Goal: Task Accomplishment & Management: Manage account settings

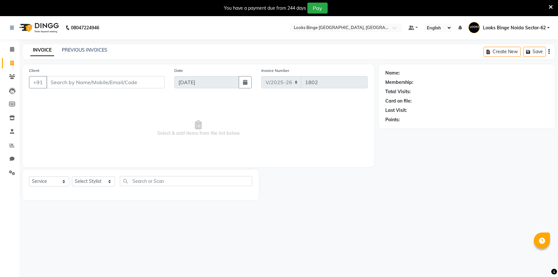
select select "5378"
select select "service"
click at [80, 83] on input "Client" at bounding box center [105, 82] width 118 height 12
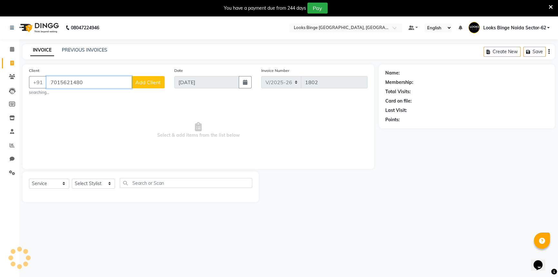
type input "7015621480"
click at [151, 90] on div "Client [PHONE_NUMBER] Add Client searching..." at bounding box center [96, 81] width 145 height 28
click at [149, 85] on button "Add Client" at bounding box center [147, 82] width 33 height 12
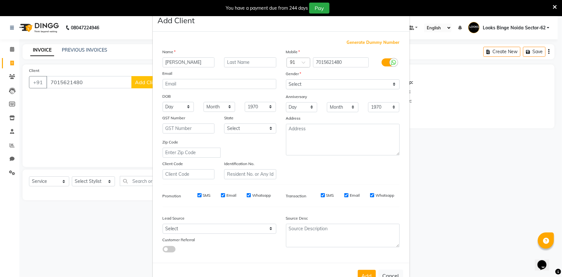
type input "PARVINDER"
click at [326, 83] on select "Select Male Female Other Prefer Not To Say" at bounding box center [343, 84] width 114 height 10
select select "female"
click at [286, 79] on select "Select Male Female Other Prefer Not To Say" at bounding box center [343, 84] width 114 height 10
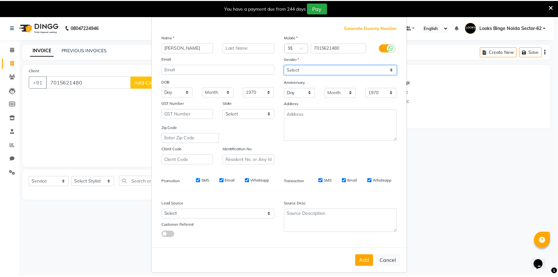
scroll to position [23, 0]
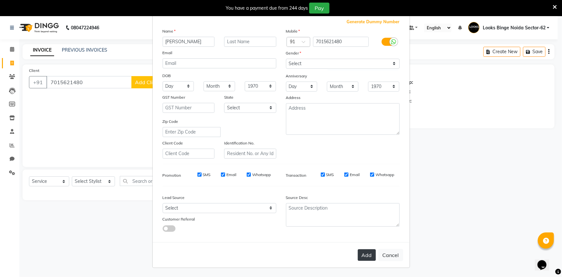
click at [371, 253] on button "Add" at bounding box center [367, 255] width 18 height 12
select select
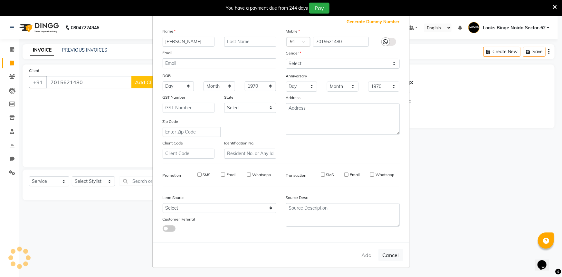
select select
checkbox input "false"
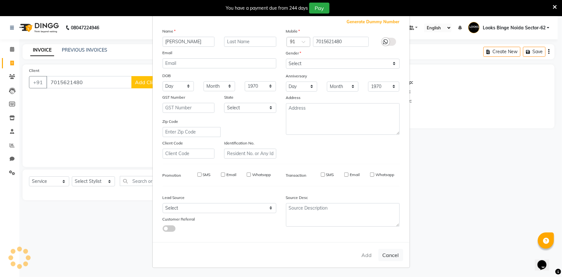
checkbox input "false"
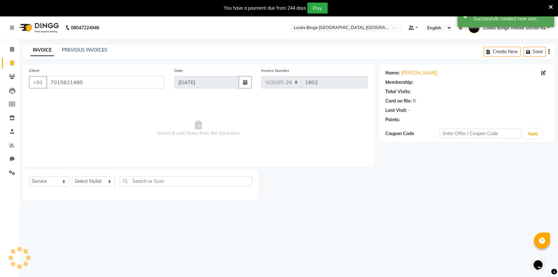
select select "1: Object"
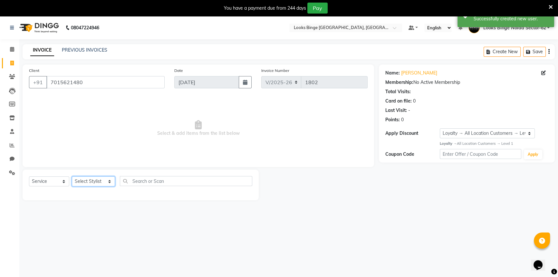
click at [90, 180] on select "Select Stylist ANJALI Annu Arhaan Khan Arun Counter_Sales Kasim Looks Binge Noi…" at bounding box center [93, 181] width 43 height 10
select select "41627"
click at [72, 176] on select "Select Stylist ANJALI Annu Arhaan Khan Arun Counter_Sales Kasim Looks Binge Noi…" at bounding box center [93, 181] width 43 height 10
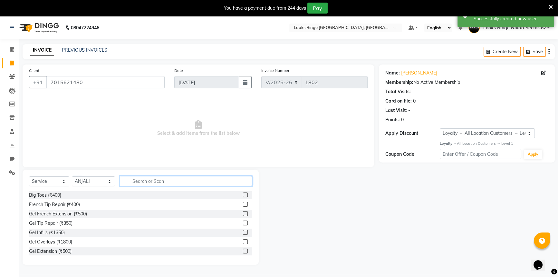
click at [147, 178] on input "text" at bounding box center [186, 181] width 132 height 10
type input "EYE"
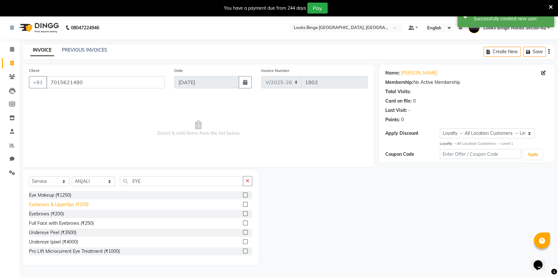
click at [67, 201] on div "Eyebrows & Upperlips (₹100)" at bounding box center [59, 204] width 60 height 7
checkbox input "false"
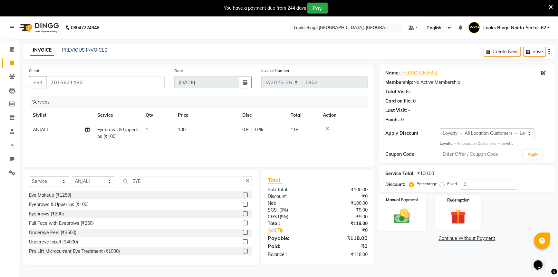
click at [419, 217] on div "Manual Payment" at bounding box center [402, 212] width 48 height 37
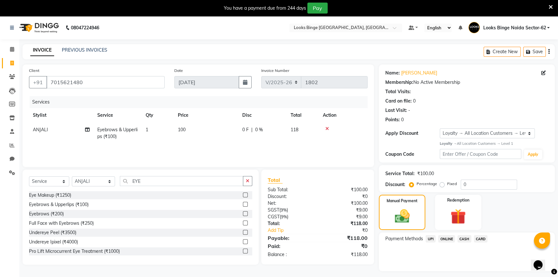
click at [430, 241] on span "UPI" at bounding box center [431, 238] width 10 height 7
click at [484, 276] on button "Add Payment" at bounding box center [495, 273] width 105 height 10
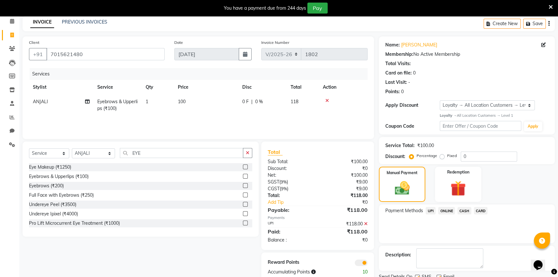
scroll to position [53, 0]
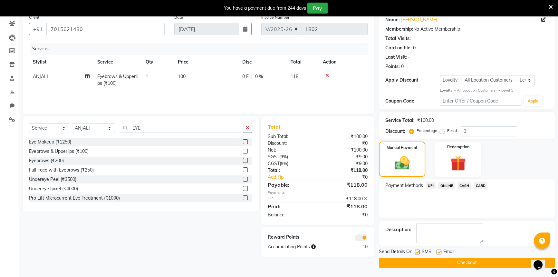
click at [466, 257] on div "Send Details On SMS Email Checkout" at bounding box center [467, 257] width 176 height 19
click at [464, 264] on button "Checkout" at bounding box center [467, 263] width 176 height 10
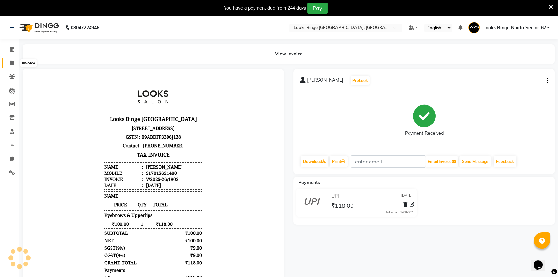
click at [11, 62] on icon at bounding box center [12, 63] width 4 height 5
select select "service"
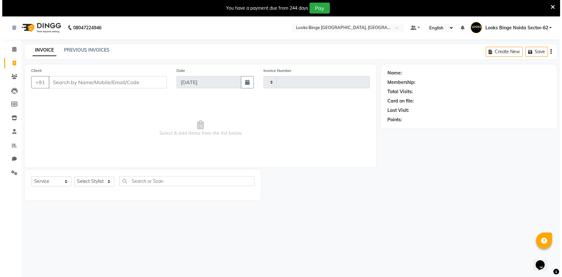
scroll to position [16, 0]
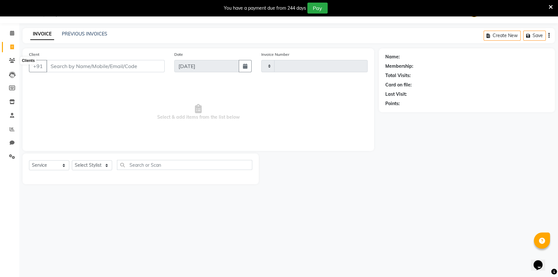
type input "1803"
select select "5378"
click at [88, 64] on input "Client" at bounding box center [105, 66] width 118 height 12
type input "7302166737"
click at [152, 65] on span "Add Client" at bounding box center [147, 66] width 25 height 6
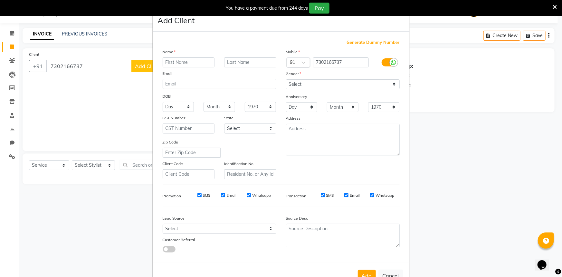
click at [182, 62] on input "text" at bounding box center [189, 62] width 52 height 10
type input "[PERSON_NAME]"
click at [332, 83] on select "Select [DEMOGRAPHIC_DATA] [DEMOGRAPHIC_DATA] Other Prefer Not To Say" at bounding box center [343, 84] width 114 height 10
click at [286, 79] on select "Select [DEMOGRAPHIC_DATA] [DEMOGRAPHIC_DATA] Other Prefer Not To Say" at bounding box center [343, 84] width 114 height 10
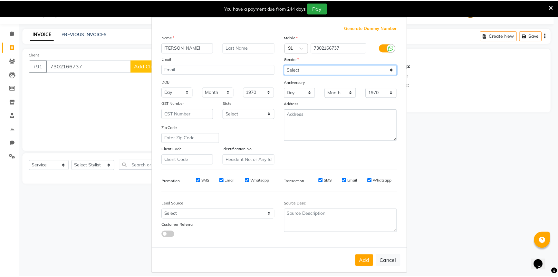
scroll to position [23, 0]
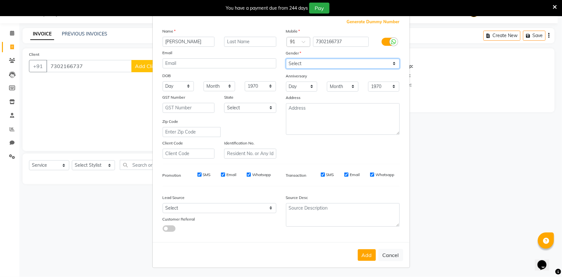
click at [297, 63] on select "Select [DEMOGRAPHIC_DATA] [DEMOGRAPHIC_DATA] Other Prefer Not To Say" at bounding box center [343, 64] width 114 height 10
select select "[DEMOGRAPHIC_DATA]"
click at [286, 59] on select "Select [DEMOGRAPHIC_DATA] [DEMOGRAPHIC_DATA] Other Prefer Not To Say" at bounding box center [343, 64] width 114 height 10
click at [368, 249] on button "Add" at bounding box center [367, 255] width 18 height 12
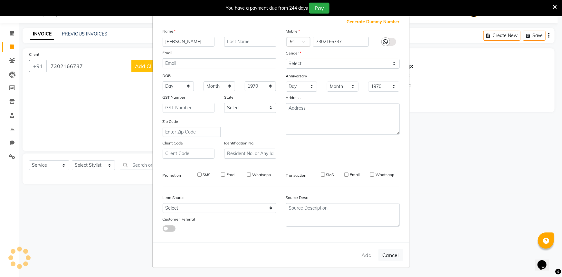
select select
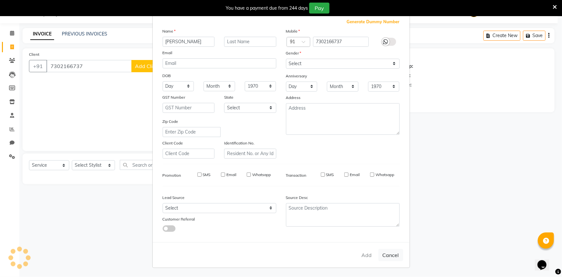
select select
checkbox input "false"
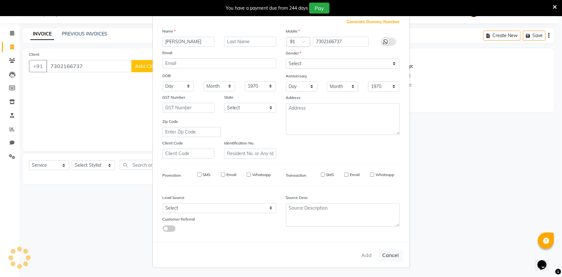
checkbox input "false"
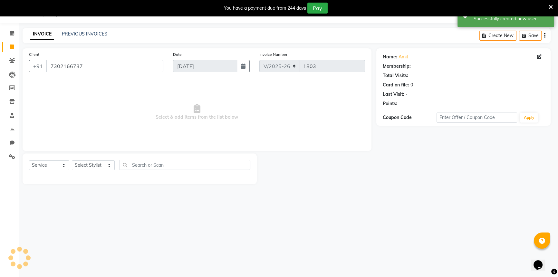
select select "1: Object"
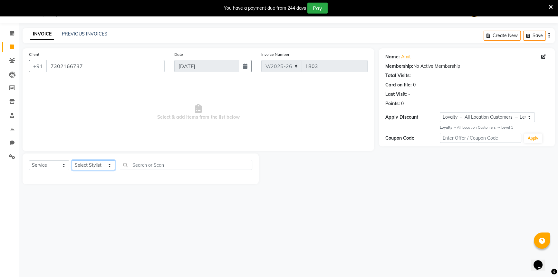
click at [90, 164] on select "Select Stylist ANJALI Annu Arhaan Khan Arun Counter_Sales Kasim Looks Binge Noi…" at bounding box center [93, 165] width 43 height 10
select select "71792"
click at [72, 160] on select "Select Stylist ANJALI Annu Arhaan Khan Arun Counter_Sales Kasim Looks Binge Noi…" at bounding box center [93, 165] width 43 height 10
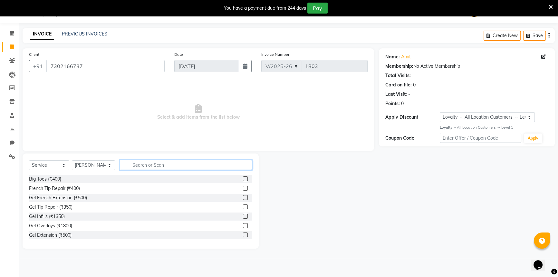
click at [159, 165] on input "text" at bounding box center [186, 165] width 132 height 10
type input "BE"
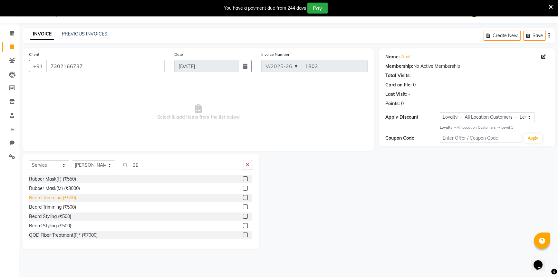
click at [51, 201] on div "Beard Trimming (₹500)" at bounding box center [52, 197] width 47 height 7
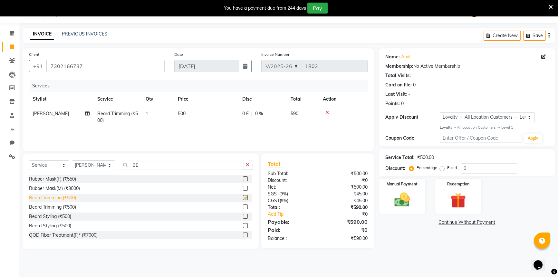
checkbox input "false"
click at [203, 115] on td "500" at bounding box center [206, 116] width 64 height 21
select select "71792"
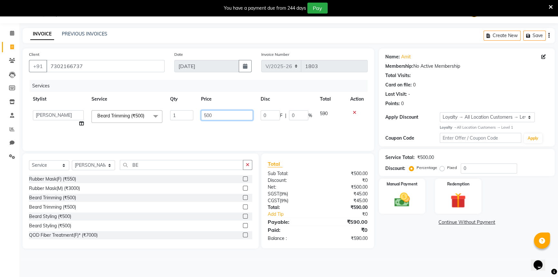
drag, startPoint x: 226, startPoint y: 116, endPoint x: 131, endPoint y: 105, distance: 96.3
click at [131, 105] on table "Stylist Service Qty Price Disc Total Action ANJALI Annu Arhaan Khan Arun Counte…" at bounding box center [198, 111] width 339 height 39
type input "250"
click at [206, 129] on div "Services Stylist Service Qty Price Disc Total Action ANJALI Annu Arhaan Khan Ar…" at bounding box center [198, 112] width 339 height 64
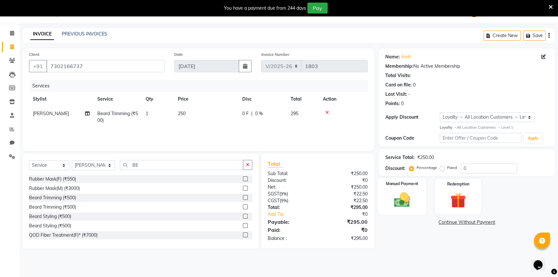
click at [392, 202] on img at bounding box center [402, 199] width 26 height 18
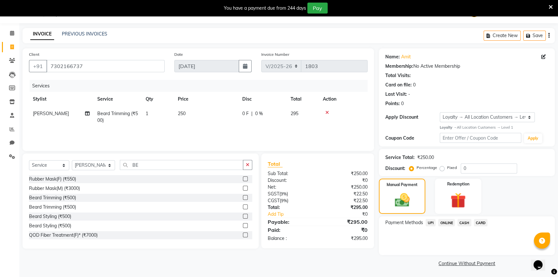
click at [430, 220] on span "UPI" at bounding box center [431, 222] width 10 height 7
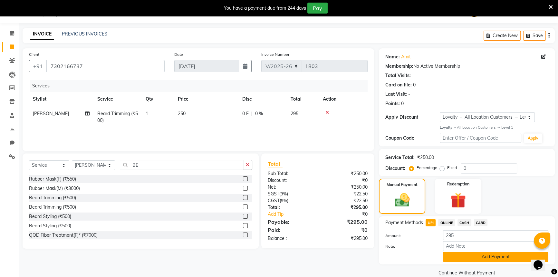
click at [482, 257] on button "Add Payment" at bounding box center [495, 257] width 105 height 10
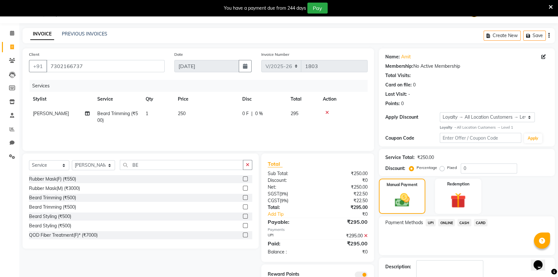
scroll to position [53, 0]
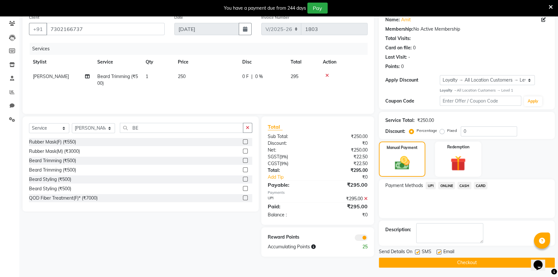
click at [480, 266] on button "Checkout" at bounding box center [467, 263] width 176 height 10
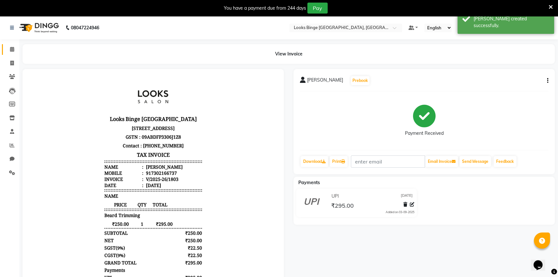
click at [11, 44] on link "Calendar" at bounding box center [9, 49] width 15 height 11
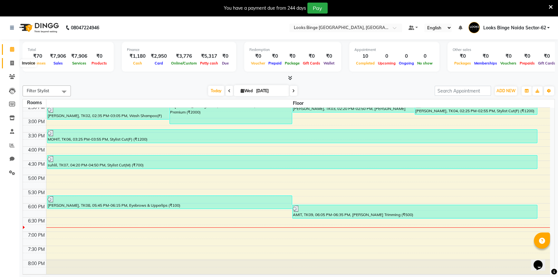
click at [13, 62] on icon at bounding box center [12, 63] width 4 height 5
select select "service"
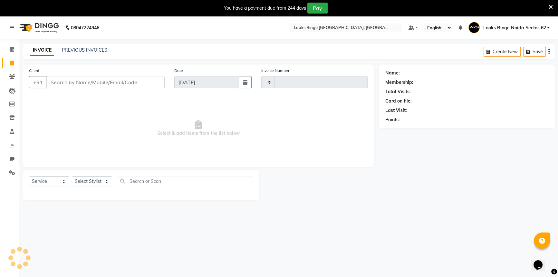
type input "1804"
select select "5378"
click at [111, 87] on input "Client" at bounding box center [105, 82] width 118 height 12
type input "930633461"
click at [138, 87] on button "Add Client" at bounding box center [147, 82] width 33 height 12
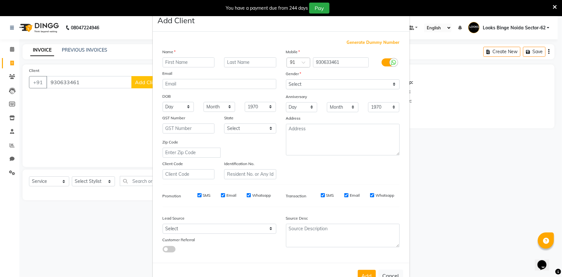
click at [179, 62] on input "text" at bounding box center [189, 62] width 52 height 10
type input "RAHAGHB"
click at [314, 88] on select "Select Male Female Other Prefer Not To Say" at bounding box center [343, 84] width 114 height 10
select select "male"
click at [286, 79] on select "Select Male Female Other Prefer Not To Say" at bounding box center [343, 84] width 114 height 10
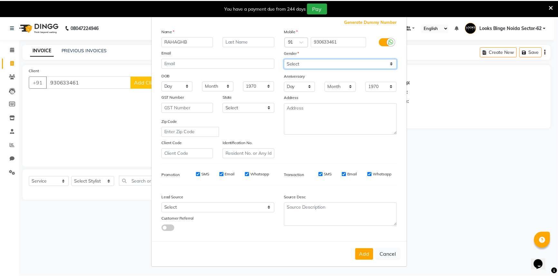
scroll to position [23, 0]
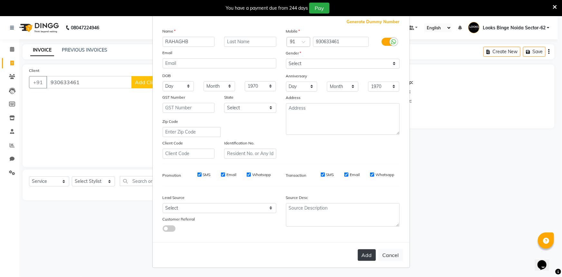
click at [369, 258] on button "Add" at bounding box center [367, 255] width 18 height 12
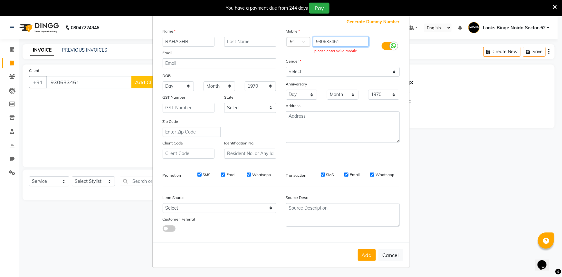
click at [344, 38] on input "930633461" at bounding box center [341, 42] width 56 height 10
type input "9306334610"
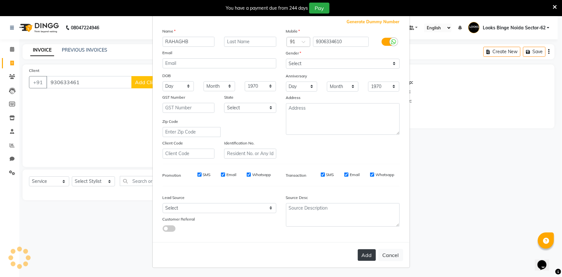
click at [358, 259] on button "Add" at bounding box center [367, 255] width 18 height 12
type input "9306334610"
select select
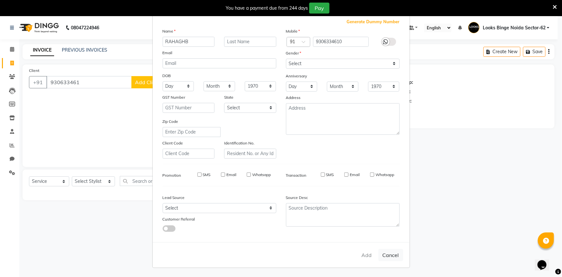
select select
checkbox input "false"
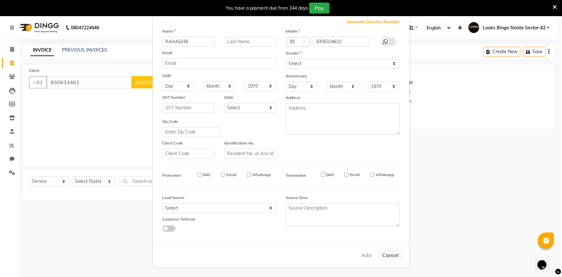
checkbox input "false"
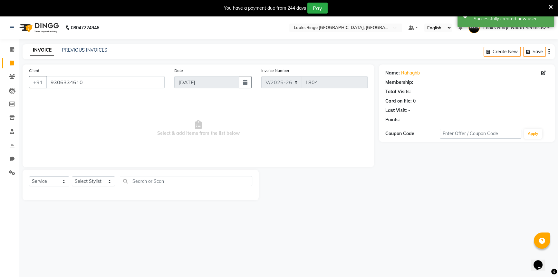
select select "1: Object"
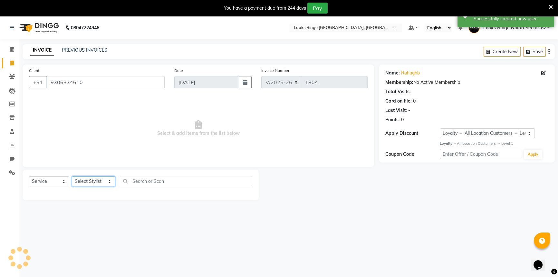
click at [85, 177] on select "Select Stylist ANJALI Annu Arhaan Khan Arun Counter_Sales Kasim Looks Binge Noi…" at bounding box center [93, 181] width 43 height 10
select select "35556"
click at [72, 176] on select "Select Stylist ANJALI Annu Arhaan Khan Arun Counter_Sales Kasim Looks Binge Noi…" at bounding box center [93, 181] width 43 height 10
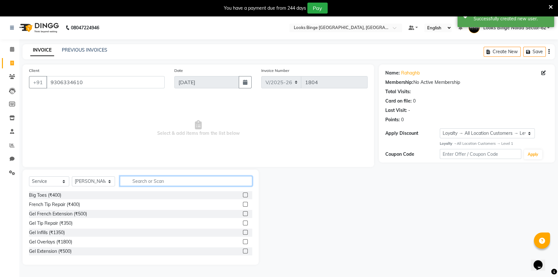
click at [153, 183] on input "text" at bounding box center [186, 181] width 132 height 10
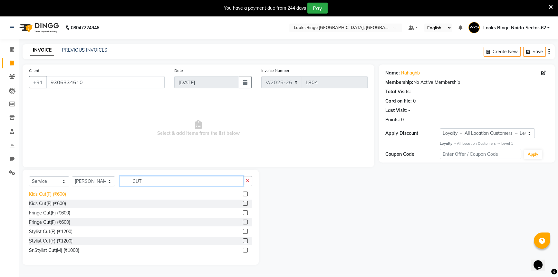
scroll to position [0, 0]
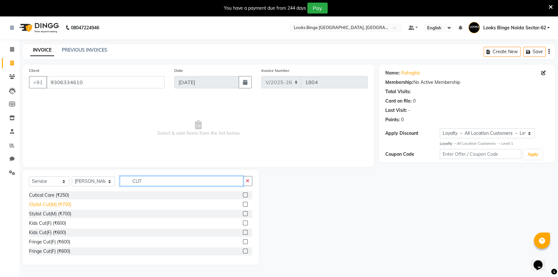
type input "CUT"
click at [37, 206] on div "Stylist Cut(M) (₹700)" at bounding box center [50, 204] width 42 height 7
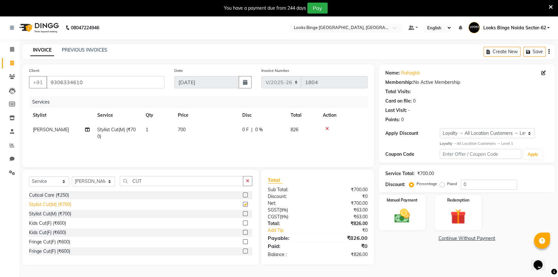
checkbox input "false"
click at [211, 131] on td "700" at bounding box center [206, 132] width 64 height 21
select select "35556"
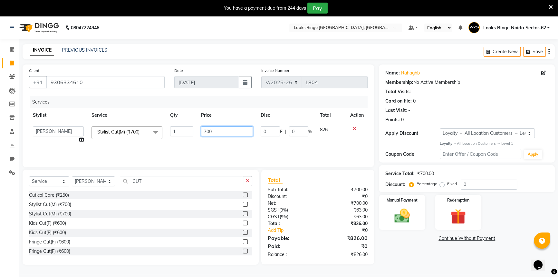
drag, startPoint x: 215, startPoint y: 132, endPoint x: 191, endPoint y: 126, distance: 24.4
click at [191, 126] on tr "ANJALI Annu Arhaan Khan Arun Counter_Sales Kasim Looks Binge Noida Sector-62 Mo…" at bounding box center [198, 134] width 339 height 24
type input "500"
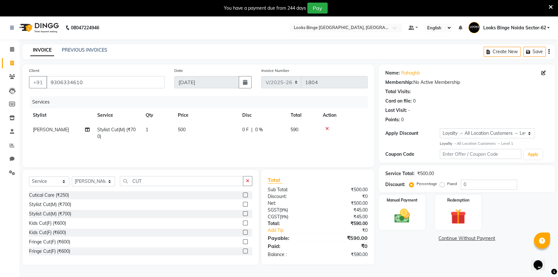
click at [216, 147] on div "Services Stylist Service Qty Price Disc Total Action Salman Stylist Cut(M) (₹70…" at bounding box center [198, 128] width 339 height 64
click at [545, 72] on icon at bounding box center [543, 73] width 5 height 5
select select "male"
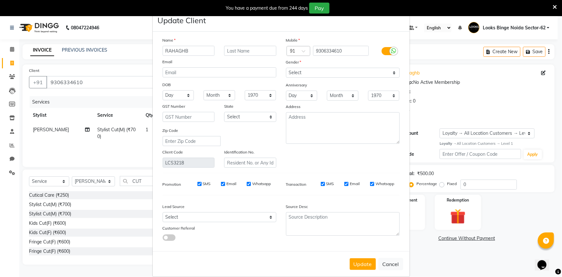
click at [196, 50] on input "RAHAGHB" at bounding box center [189, 51] width 52 height 10
type input "RAGHAV"
click at [318, 75] on select "Select Male Female Other Prefer Not To Say" at bounding box center [343, 73] width 114 height 10
click at [286, 68] on select "Select Male Female Other Prefer Not To Say" at bounding box center [343, 73] width 114 height 10
click at [365, 269] on button "Update" at bounding box center [363, 264] width 26 height 12
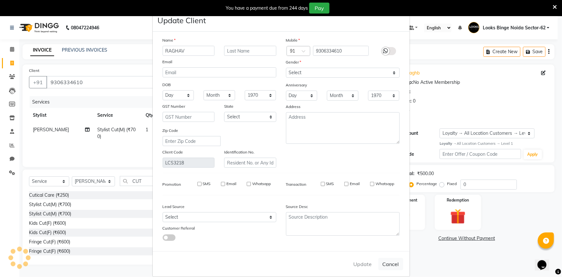
select select
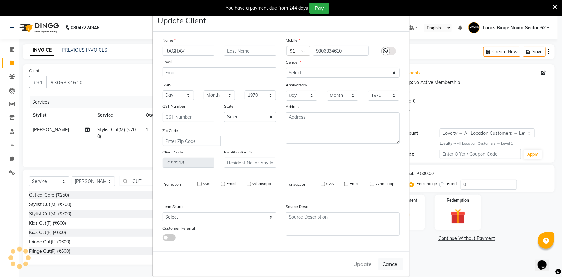
select select
checkbox input "false"
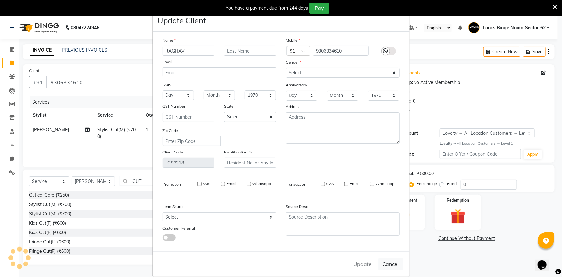
checkbox input "false"
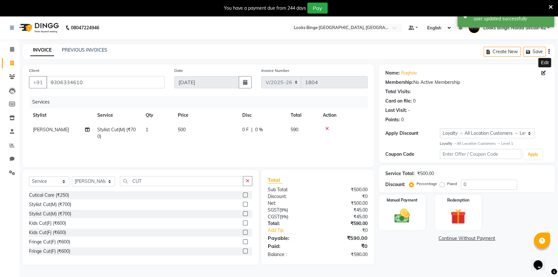
select select "1: Object"
click at [394, 208] on img at bounding box center [402, 216] width 26 height 18
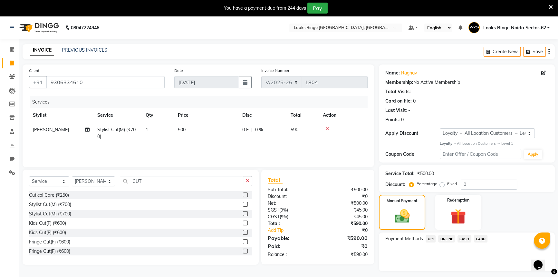
click at [433, 240] on span "UPI" at bounding box center [431, 238] width 10 height 7
click at [447, 271] on button "Add Payment" at bounding box center [495, 273] width 105 height 10
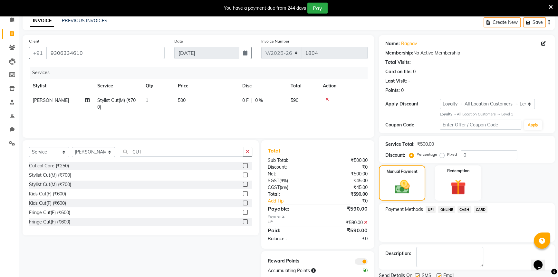
scroll to position [53, 0]
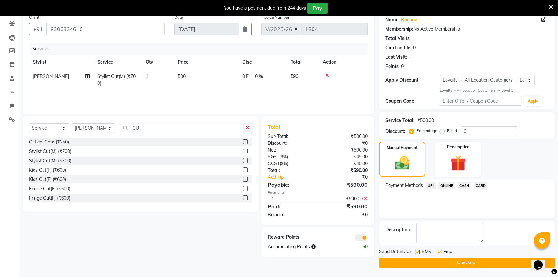
click at [455, 263] on button "Checkout" at bounding box center [467, 263] width 176 height 10
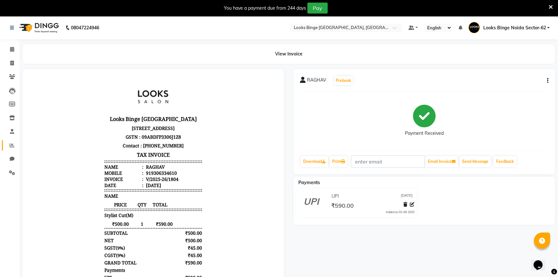
click at [5, 148] on link "Reports" at bounding box center [9, 145] width 15 height 11
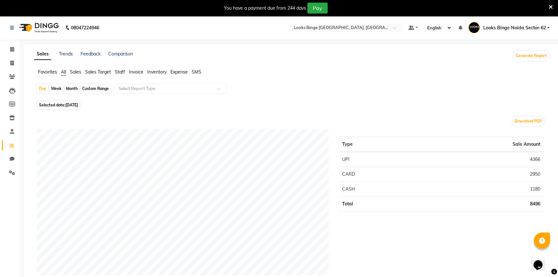
drag, startPoint x: 119, startPoint y: 72, endPoint x: 119, endPoint y: 82, distance: 9.3
click at [119, 72] on span "Staff" at bounding box center [120, 72] width 10 height 6
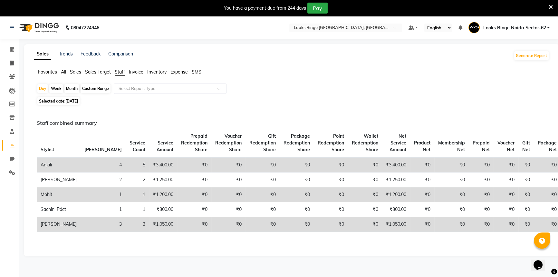
click at [119, 86] on input "text" at bounding box center [163, 88] width 93 height 6
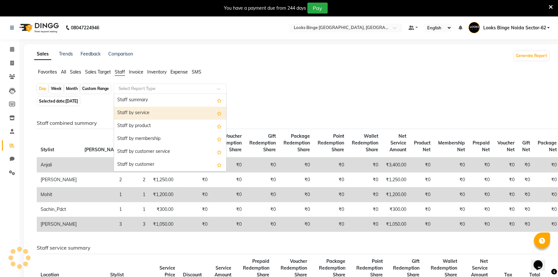
click at [119, 116] on div "Staff by service" at bounding box center [170, 113] width 112 height 13
select select "full_report"
select select "pdf"
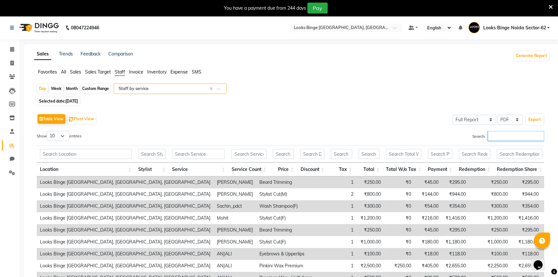
click at [502, 134] on input "Search:" at bounding box center [516, 136] width 56 height 10
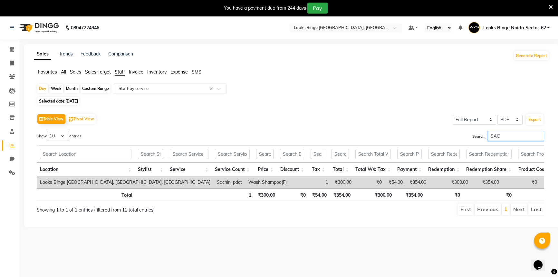
click at [537, 137] on input "SAC" at bounding box center [516, 136] width 56 height 10
type input "SAC"
click at [13, 64] on icon at bounding box center [12, 63] width 4 height 5
select select "service"
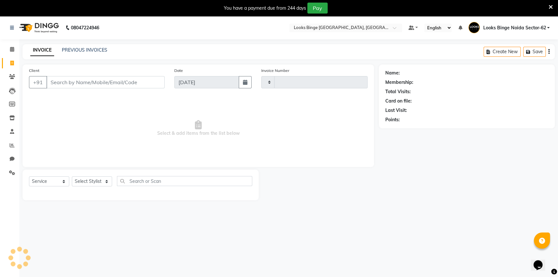
type input "1805"
select select "5378"
click at [86, 47] on link "PREVIOUS INVOICES" at bounding box center [84, 50] width 45 height 6
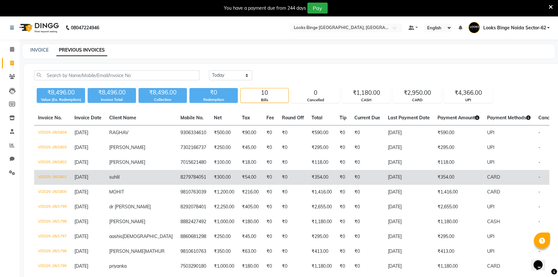
click at [210, 177] on td "₹300.00" at bounding box center [224, 177] width 28 height 15
click at [134, 173] on td "suhlil" at bounding box center [140, 177] width 71 height 15
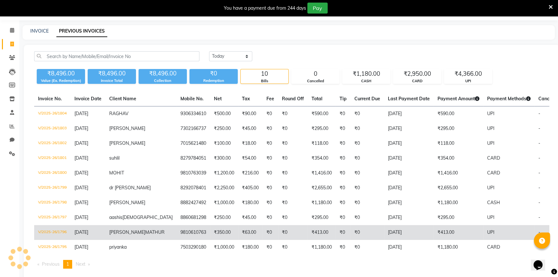
scroll to position [29, 0]
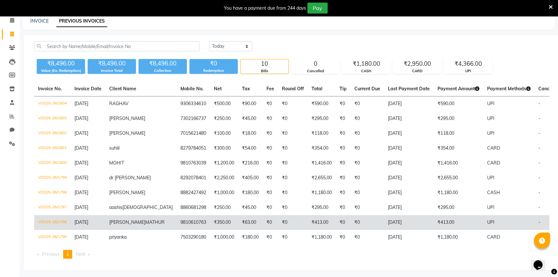
click at [210, 220] on td "₹350.00" at bounding box center [224, 222] width 28 height 15
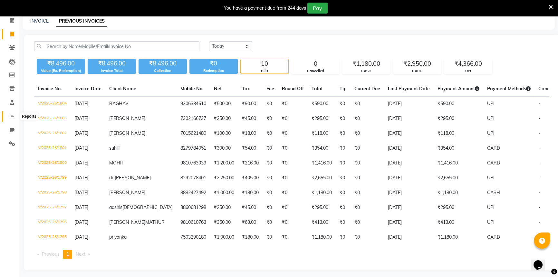
click at [11, 116] on icon at bounding box center [12, 116] width 5 height 5
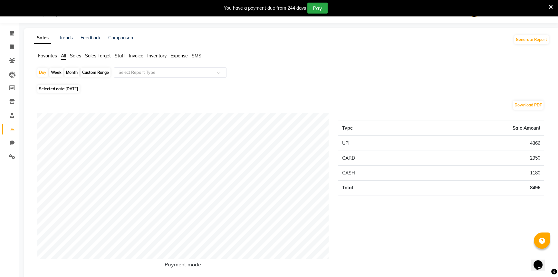
scroll to position [29, 0]
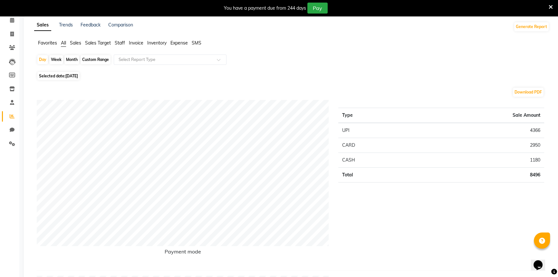
click at [120, 45] on span "Staff" at bounding box center [120, 43] width 10 height 6
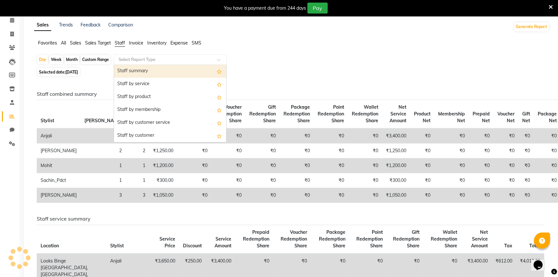
click at [122, 64] on ng-select "Select Report Type Staff summary Staff by service Staff by product Staff by mem…" at bounding box center [170, 59] width 113 height 10
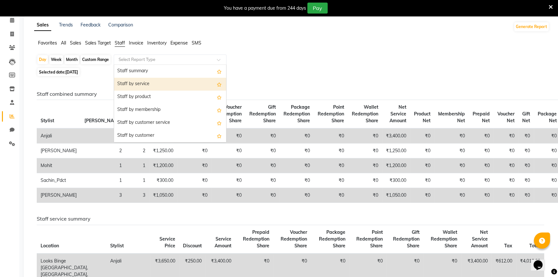
click at [120, 86] on div "Staff by service" at bounding box center [170, 84] width 112 height 13
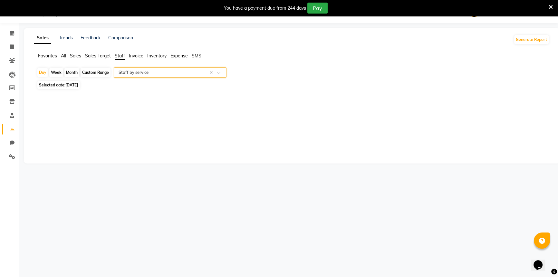
select select "full_report"
select select "pdf"
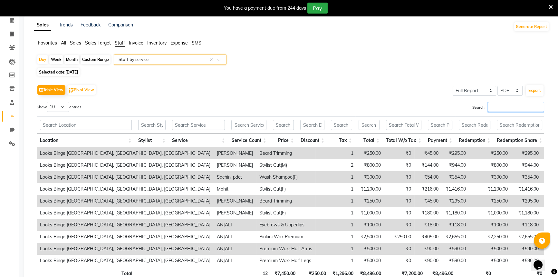
click at [533, 109] on input "Search:" at bounding box center [516, 107] width 56 height 10
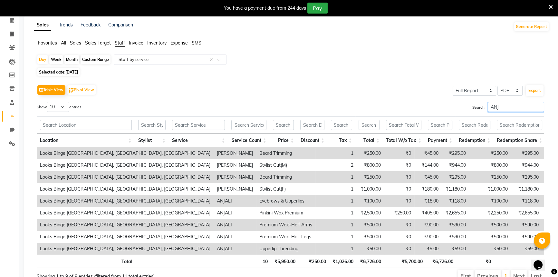
scroll to position [16, 0]
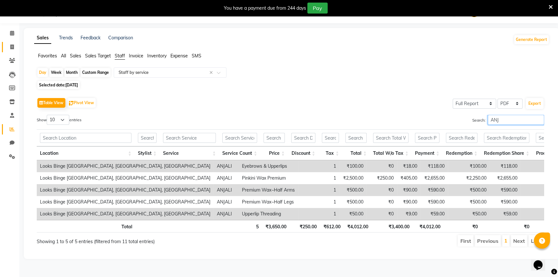
type input "ANJ"
click at [5, 46] on link "Invoice" at bounding box center [9, 47] width 15 height 11
select select "service"
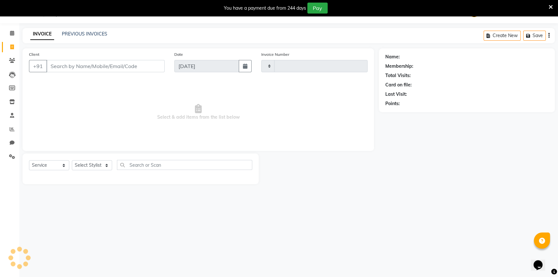
type input "1805"
select select "5378"
click at [118, 63] on input "Client" at bounding box center [105, 66] width 118 height 12
type input "8299108896"
click at [145, 64] on span "Add Client" at bounding box center [147, 66] width 25 height 6
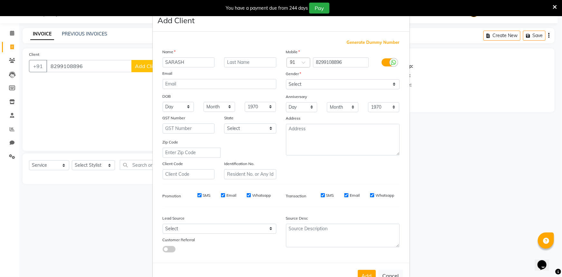
click at [176, 61] on input "SARASH" at bounding box center [189, 62] width 52 height 10
type input "SARANSH"
click at [287, 82] on select "Select Male Female Other Prefer Not To Say" at bounding box center [343, 84] width 114 height 10
select select "male"
click at [286, 79] on select "Select Male Female Other Prefer Not To Say" at bounding box center [343, 84] width 114 height 10
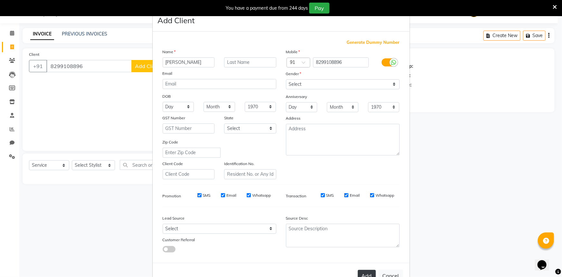
click at [373, 272] on button "Add" at bounding box center [367, 276] width 18 height 12
select select
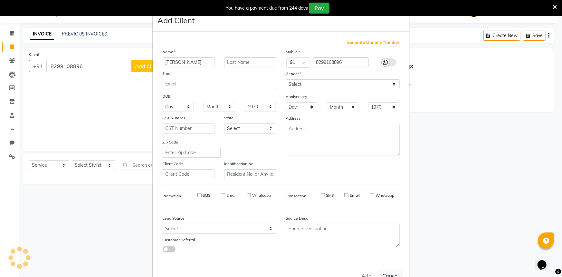
select select
checkbox input "false"
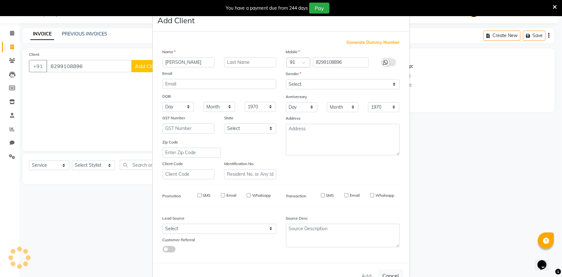
checkbox input "false"
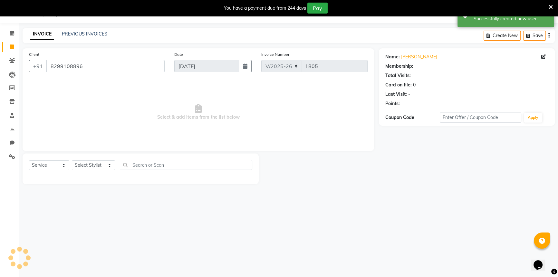
select select "1: Object"
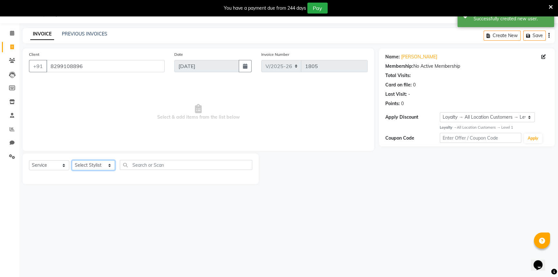
click at [89, 167] on select "Select Stylist ANJALI Annu Arhaan Khan Arun Counter_Sales Kasim Looks Binge Noi…" at bounding box center [93, 165] width 43 height 10
select select "71792"
click at [72, 160] on select "Select Stylist ANJALI Annu Arhaan Khan Arun Counter_Sales Kasim Looks Binge Noi…" at bounding box center [93, 165] width 43 height 10
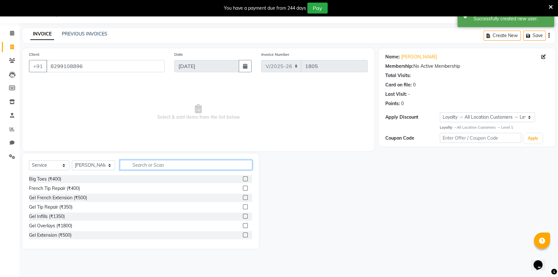
click at [145, 164] on input "text" at bounding box center [186, 165] width 132 height 10
type input "CU"
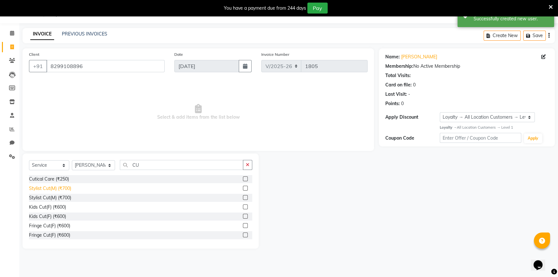
click at [42, 189] on div "Stylist Cut(M) (₹700)" at bounding box center [50, 188] width 42 height 7
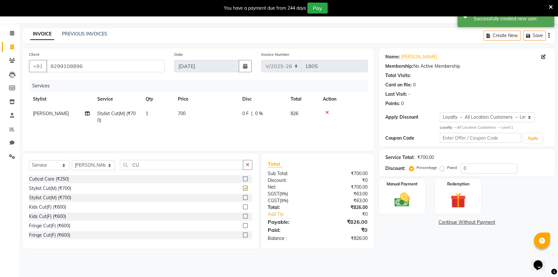
checkbox input "false"
drag, startPoint x: 145, startPoint y: 161, endPoint x: 101, endPoint y: 167, distance: 43.9
click at [101, 167] on div "Select Service Product Membership Package Voucher Prepaid Gift Card Select Styl…" at bounding box center [140, 167] width 223 height 15
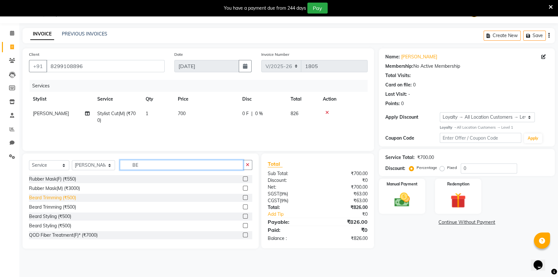
type input "BE"
click at [63, 197] on div "Beard Trimming (₹500)" at bounding box center [52, 197] width 47 height 7
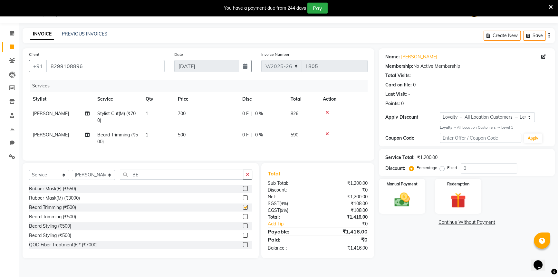
checkbox input "false"
click at [199, 117] on td "700" at bounding box center [206, 116] width 64 height 21
select select "71792"
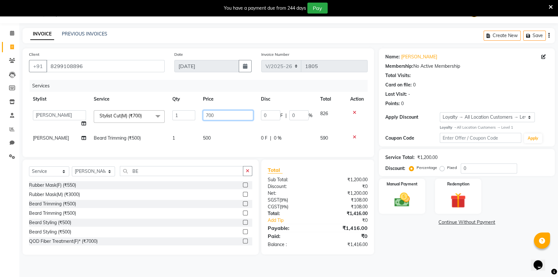
click at [207, 114] on input "700" at bounding box center [228, 115] width 50 height 10
type input "300"
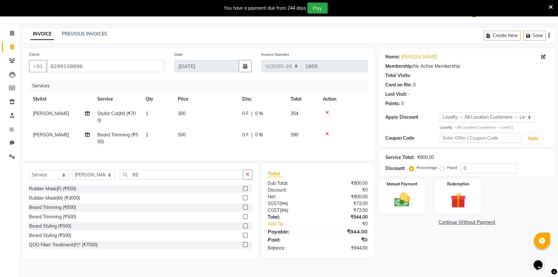
click at [206, 133] on td "500" at bounding box center [206, 138] width 64 height 21
select select "71792"
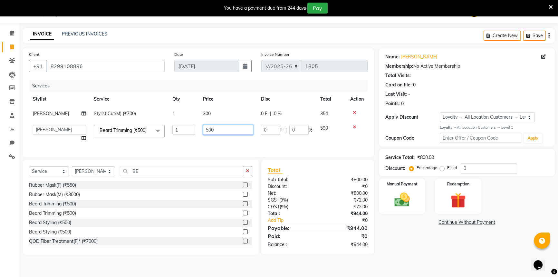
drag, startPoint x: 209, startPoint y: 128, endPoint x: 182, endPoint y: 130, distance: 27.8
click at [182, 130] on tr "ANJALI Annu Arhaan Khan Arun Counter_Sales Kasim Looks Binge Noida Sector-62 Mo…" at bounding box center [198, 133] width 339 height 24
type input "250"
click at [425, 248] on div "Name: Saransh Membership: No Active Membership Total Visits: Card on file: 0 La…" at bounding box center [469, 151] width 181 height 206
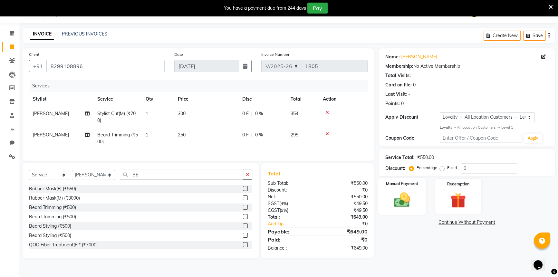
click at [419, 201] on div "Manual Payment" at bounding box center [402, 196] width 48 height 37
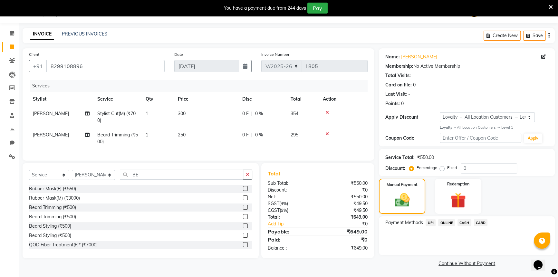
click at [485, 222] on span "CARD" at bounding box center [481, 222] width 14 height 7
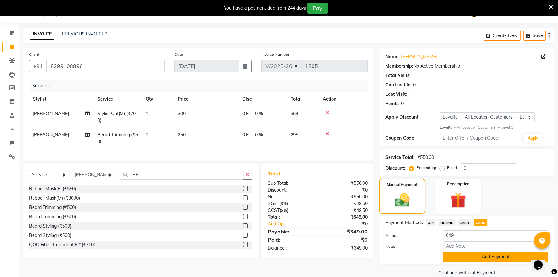
click at [489, 255] on button "Add Payment" at bounding box center [495, 257] width 105 height 10
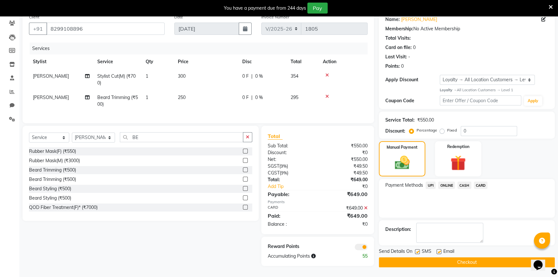
scroll to position [57, 0]
click at [489, 257] on button "Checkout" at bounding box center [467, 262] width 176 height 10
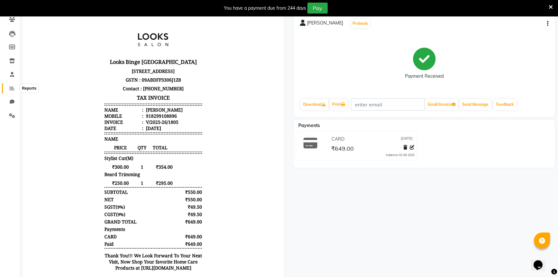
click at [9, 87] on span at bounding box center [11, 88] width 11 height 7
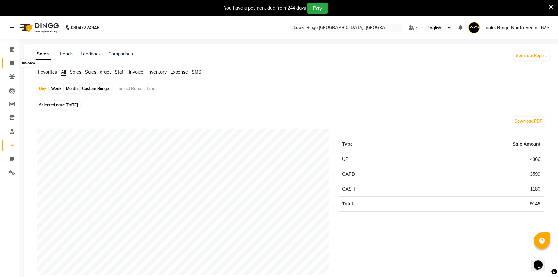
click at [11, 64] on icon at bounding box center [12, 63] width 4 height 5
select select "service"
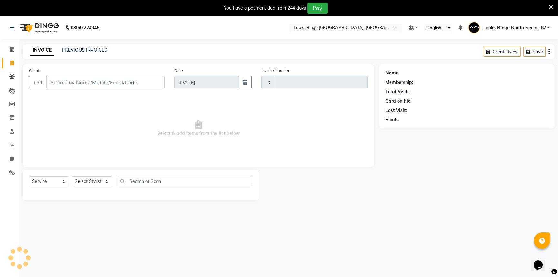
scroll to position [16, 0]
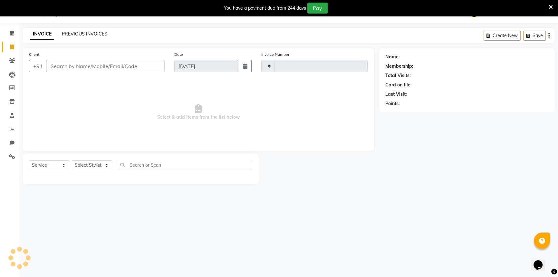
click at [100, 32] on link "PREVIOUS INVOICES" at bounding box center [84, 34] width 45 height 6
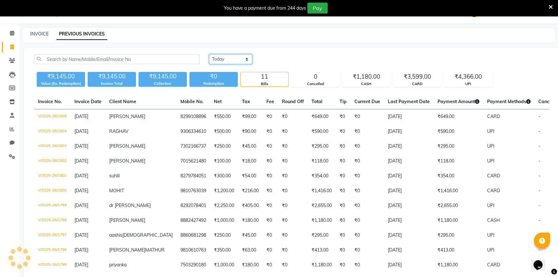
click at [229, 57] on select "Today Yesterday Custom Range" at bounding box center [230, 59] width 43 height 10
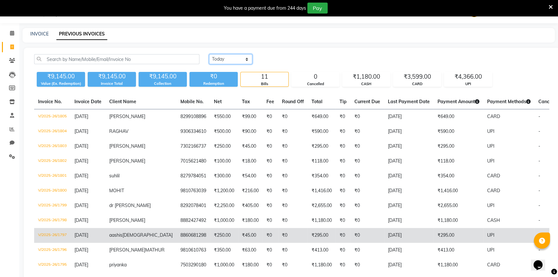
scroll to position [45, 0]
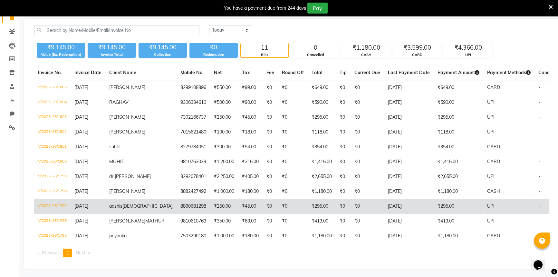
click at [210, 229] on td "₹350.00" at bounding box center [224, 221] width 28 height 15
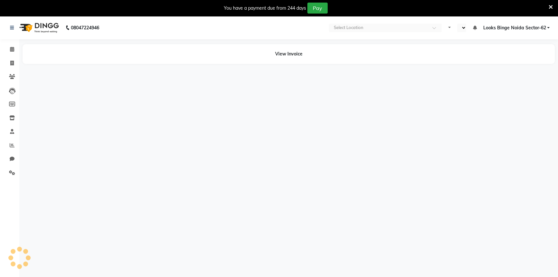
select select "en"
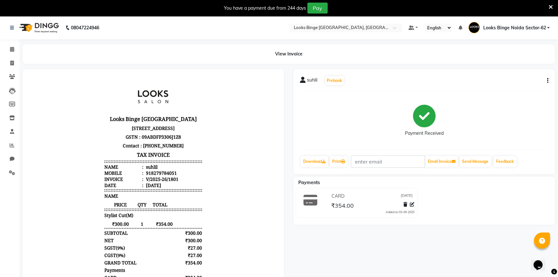
click at [549, 83] on div "suhlil Prebook Payment Received Download Print Email Invoice Send Message Feedb…" at bounding box center [424, 121] width 261 height 105
click at [547, 81] on button "button" at bounding box center [547, 80] width 4 height 7
click at [529, 85] on div "Edit Item Staff" at bounding box center [515, 85] width 44 height 8
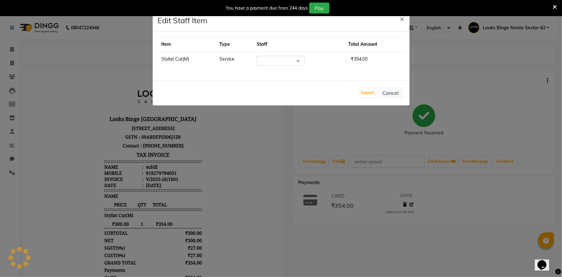
select select "35556"
click at [507, 108] on ngb-modal-window "Edit Staff Item × Item Type Staff Total Amount Stylist Cut(M) Service Select AN…" at bounding box center [281, 138] width 562 height 277
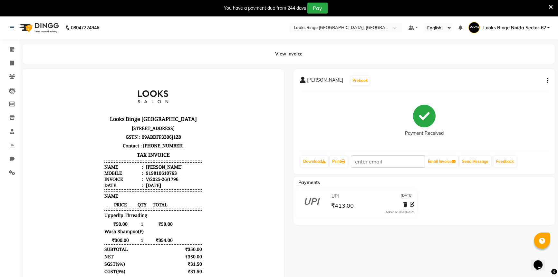
click at [547, 81] on icon "button" at bounding box center [547, 81] width 1 height 0
click at [500, 78] on div "Split Service Amount" at bounding box center [515, 77] width 44 height 8
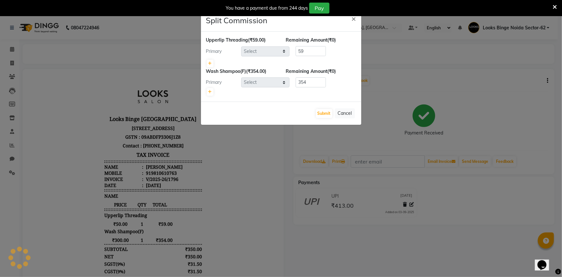
select select "41627"
select select "37119"
click at [288, 54] on div "Primary Select ANJALI Annu Arhaan Khan Arun Counter_Sales Kasim Looks Binge Noi…" at bounding box center [281, 51] width 160 height 10
click at [347, 52] on div "Primary Select ANJALI Annu Arhaan Khan Arun Counter_Sales Kasim Looks Binge Noi…" at bounding box center [281, 51] width 160 height 10
click at [208, 63] on link at bounding box center [210, 64] width 7 height 8
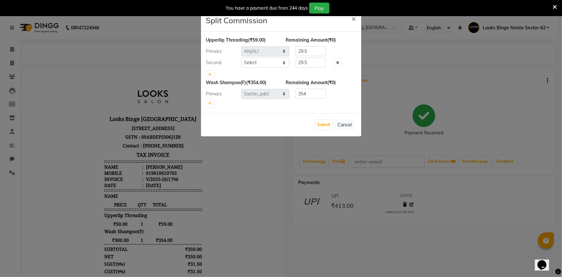
click at [336, 63] on span at bounding box center [338, 63] width 6 height 8
type input "59"
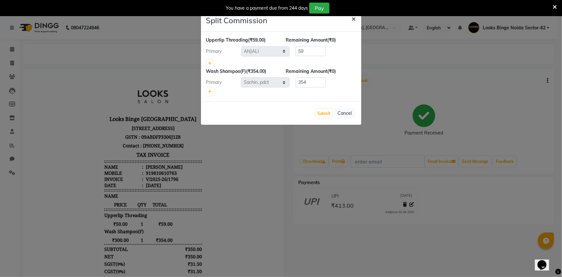
click at [353, 19] on span "×" at bounding box center [354, 19] width 5 height 10
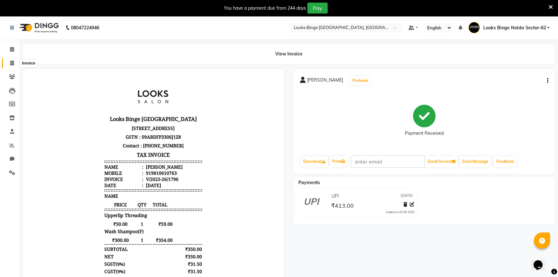
click at [10, 66] on span at bounding box center [11, 63] width 11 height 7
select select "service"
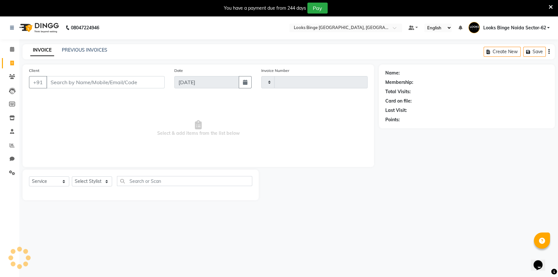
scroll to position [16, 0]
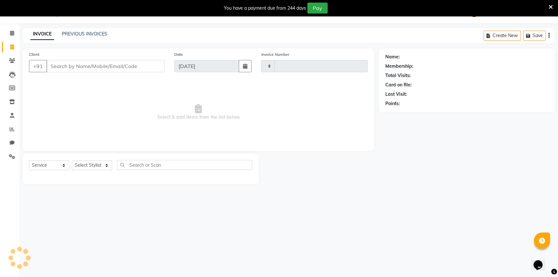
type input "1805"
select select "5378"
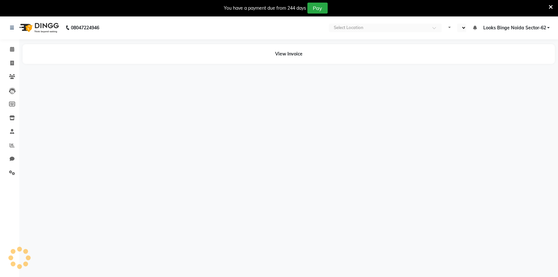
select select "en"
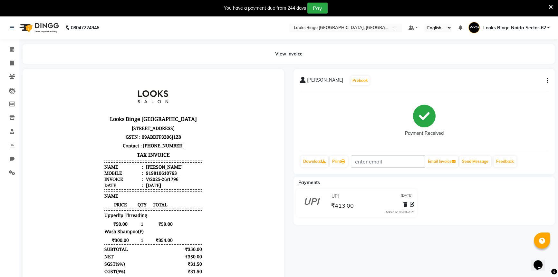
click at [547, 81] on icon "button" at bounding box center [547, 81] width 1 height 0
click at [499, 78] on div "Split Service Amount" at bounding box center [515, 77] width 44 height 8
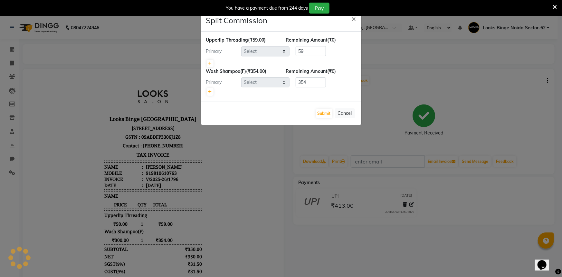
select select "41627"
select select "37119"
click at [126, 68] on ngb-modal-window "Split Commission × Upperlip Threading (₹59.00) Remaining Amount (₹0) Primary Se…" at bounding box center [281, 138] width 562 height 277
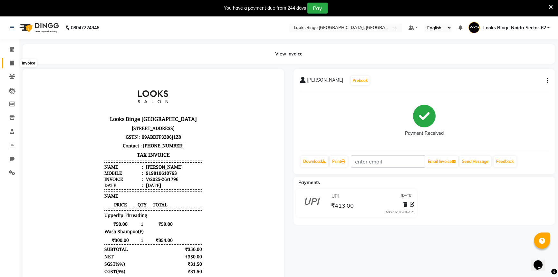
click at [7, 64] on span at bounding box center [11, 63] width 11 height 7
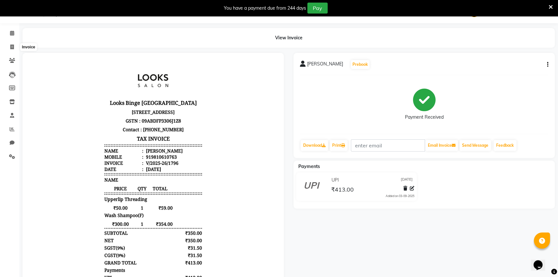
select select "service"
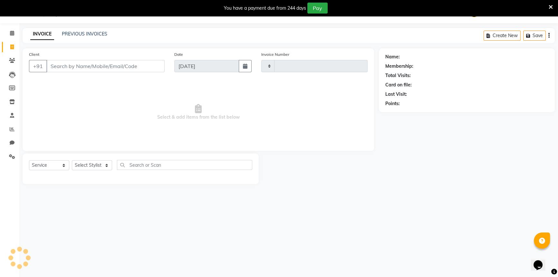
type input "1806"
select select "5378"
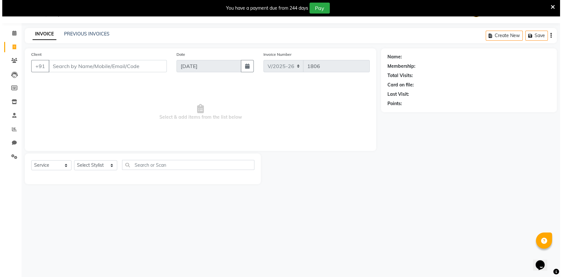
scroll to position [0, 0]
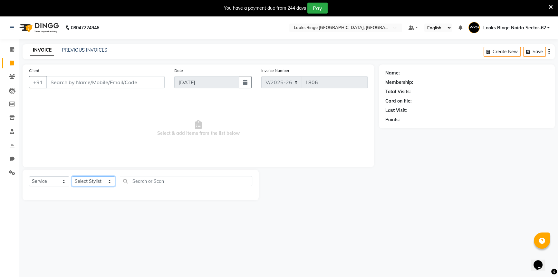
click at [99, 184] on select "Select Stylist ANJALI Annu Arhaan Khan Arun Counter_Sales Kasim Looks Binge Noi…" at bounding box center [93, 181] width 43 height 10
select select "35556"
click at [72, 176] on select "Select Stylist ANJALI Annu Arhaan Khan Arun Counter_Sales Kasim Looks Binge Noi…" at bounding box center [93, 181] width 43 height 10
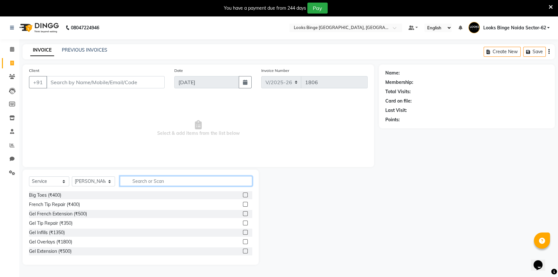
click at [176, 182] on input "text" at bounding box center [186, 181] width 132 height 10
type input "CUT"
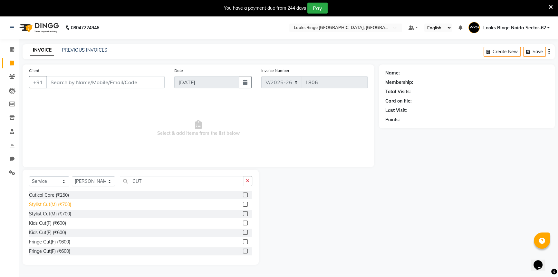
click at [46, 204] on div "Stylist Cut(M) (₹700)" at bounding box center [50, 204] width 42 height 7
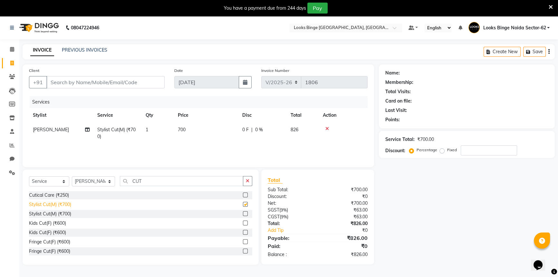
checkbox input "false"
click at [202, 132] on td "700" at bounding box center [206, 132] width 64 height 21
select select "35556"
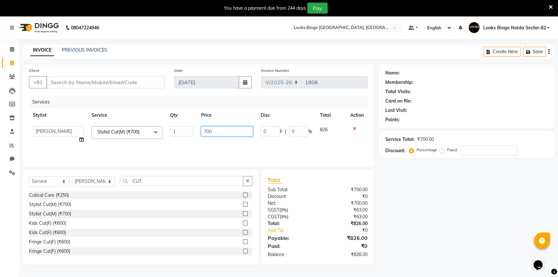
drag, startPoint x: 218, startPoint y: 132, endPoint x: 197, endPoint y: 126, distance: 22.0
click at [197, 126] on tr "ANJALI Annu Arhaan Khan Arun Counter_Sales Kasim Looks Binge Noida Sector-62 Mo…" at bounding box center [198, 134] width 339 height 24
type input "300"
click at [242, 147] on div "Services Stylist Service Qty Price Disc Total Action ANJALI Annu Arhaan Khan Ar…" at bounding box center [198, 128] width 339 height 64
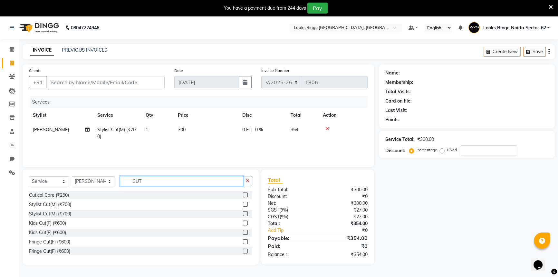
click at [171, 184] on input "CUT" at bounding box center [181, 181] width 123 height 10
type input "C"
type input "BE"
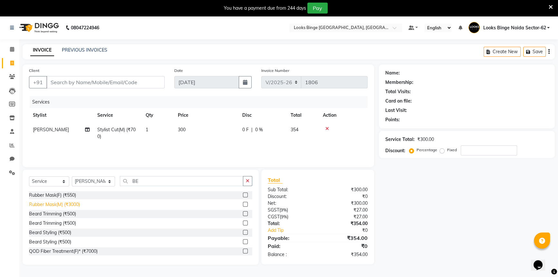
click at [36, 216] on div "Beard Trimming (₹500)" at bounding box center [52, 213] width 47 height 7
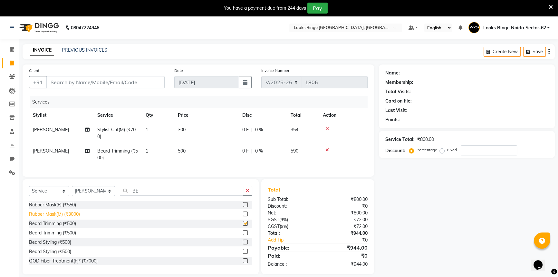
checkbox input "false"
drag, startPoint x: 203, startPoint y: 143, endPoint x: 213, endPoint y: 157, distance: 17.2
click at [203, 143] on td "300" at bounding box center [206, 132] width 64 height 21
select select "35556"
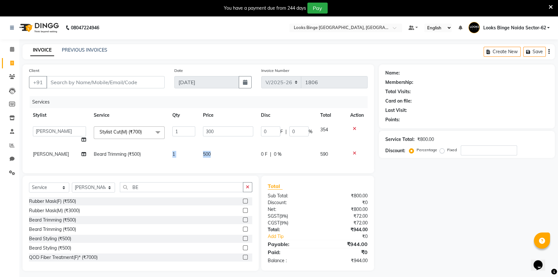
drag, startPoint x: 217, startPoint y: 153, endPoint x: 171, endPoint y: 153, distance: 45.4
click at [171, 153] on tr "Salman Beard Trimming (₹500) 1 500 0 F | 0 % 590" at bounding box center [198, 154] width 339 height 15
click at [204, 151] on span "500" at bounding box center [207, 154] width 8 height 6
select select "35556"
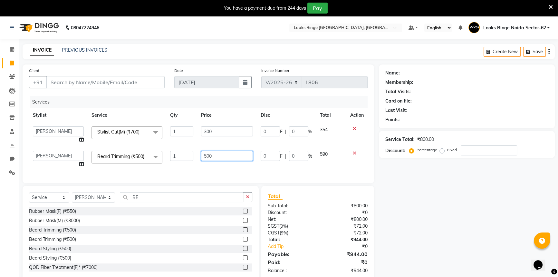
drag, startPoint x: 235, startPoint y: 158, endPoint x: 209, endPoint y: 149, distance: 27.6
click at [209, 149] on td "500" at bounding box center [227, 159] width 60 height 24
type input "5"
type input "250"
click at [202, 168] on div "Services Stylist Service Qty Price Disc Total Action ANJALI Annu Arhaan Khan Ar…" at bounding box center [198, 136] width 339 height 81
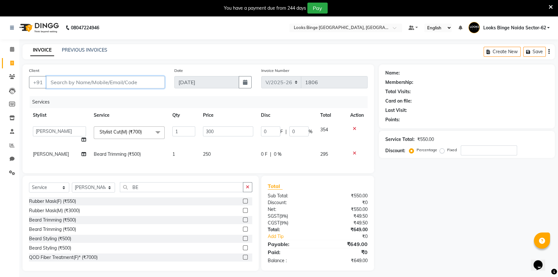
click at [94, 83] on input "Client" at bounding box center [105, 82] width 118 height 12
type input "9"
type input "0"
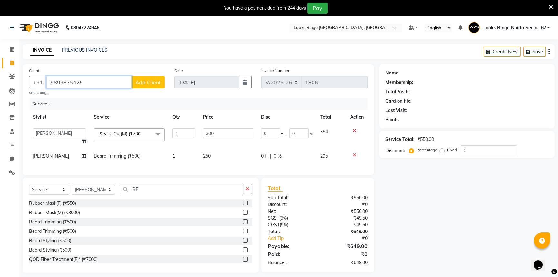
type input "9899875425"
click at [154, 84] on span "Add Client" at bounding box center [147, 82] width 25 height 6
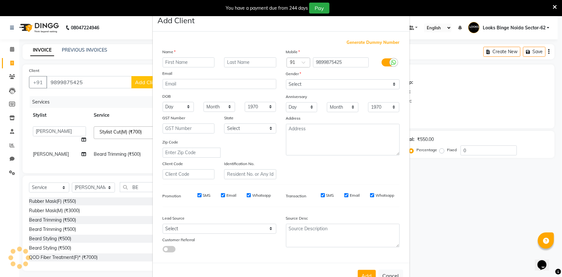
click at [171, 63] on input "text" at bounding box center [189, 62] width 52 height 10
type input "SHIVAM"
click at [346, 83] on select "Select Male Female Other Prefer Not To Say" at bounding box center [343, 84] width 114 height 10
select select "male"
click at [286, 79] on select "Select Male Female Other Prefer Not To Say" at bounding box center [343, 84] width 114 height 10
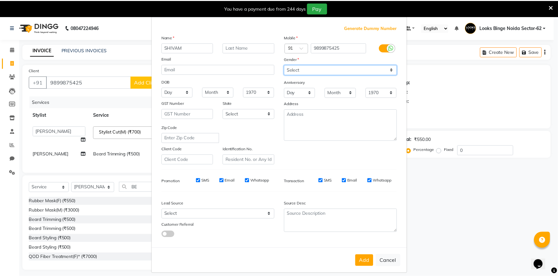
scroll to position [23, 0]
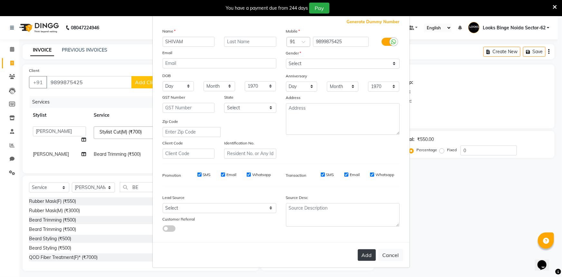
click at [358, 252] on button "Add" at bounding box center [367, 255] width 18 height 12
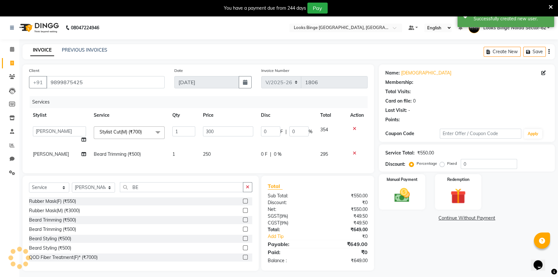
select select "1: Object"
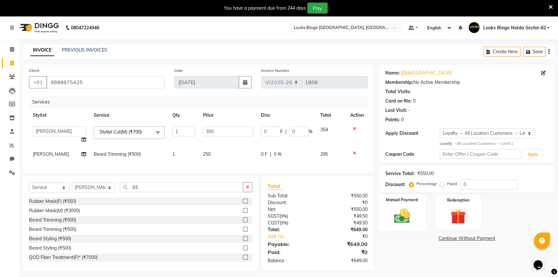
click at [422, 209] on div "Manual Payment" at bounding box center [402, 212] width 48 height 37
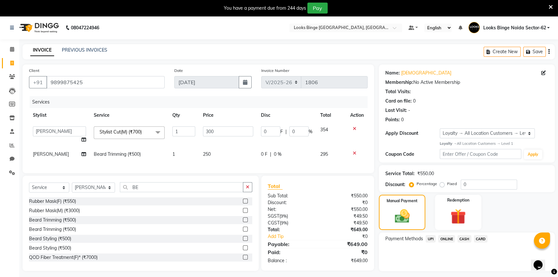
click at [428, 236] on span "UPI" at bounding box center [431, 238] width 10 height 7
click at [498, 274] on button "Add Payment" at bounding box center [495, 273] width 105 height 10
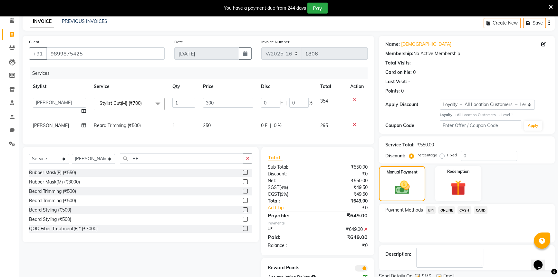
scroll to position [53, 0]
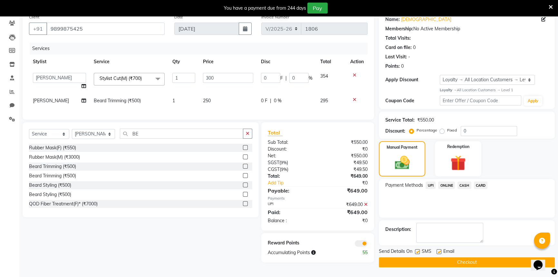
click at [488, 260] on button "Checkout" at bounding box center [467, 262] width 176 height 10
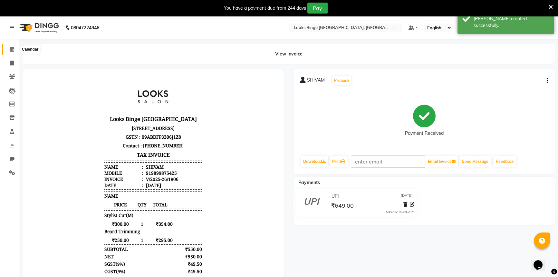
click at [9, 50] on span at bounding box center [11, 49] width 11 height 7
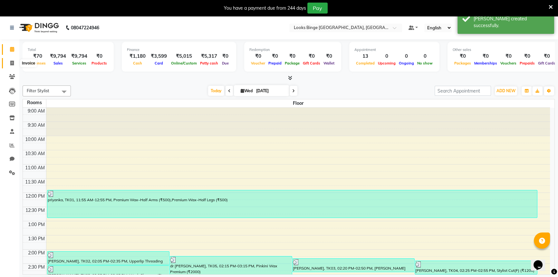
click at [13, 63] on icon at bounding box center [12, 63] width 4 height 5
select select "service"
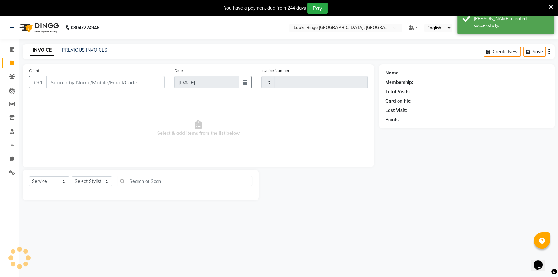
type input "1807"
select select "5378"
click at [99, 52] on link "PREVIOUS INVOICES" at bounding box center [84, 50] width 45 height 6
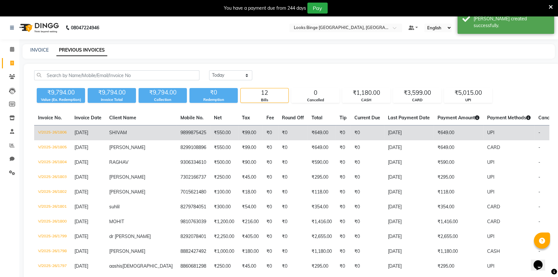
click at [120, 135] on span "SHIVAM" at bounding box center [118, 133] width 18 height 6
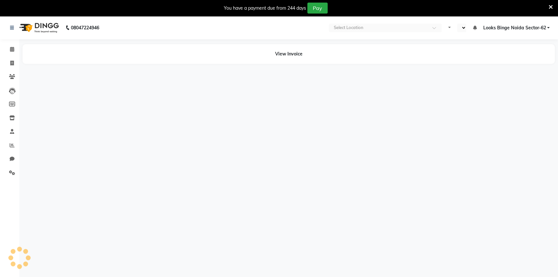
select select "en"
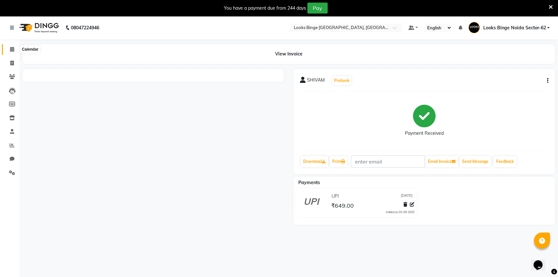
click at [8, 50] on span at bounding box center [11, 49] width 11 height 7
